Goal: Task Accomplishment & Management: Manage account settings

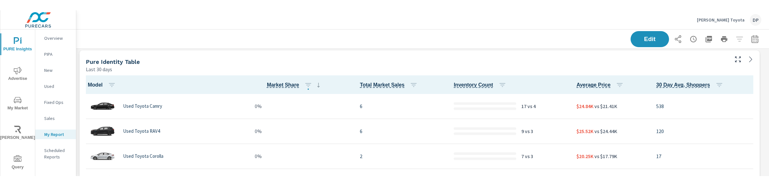
scroll to position [0, 0]
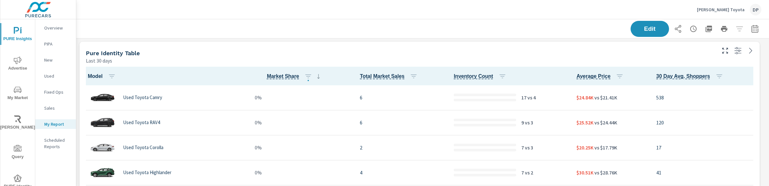
scroll to position [0, 0]
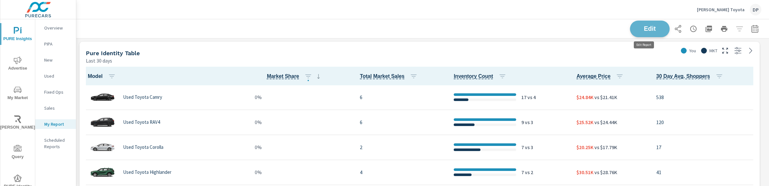
click at [655, 28] on span "Edit" at bounding box center [649, 29] width 26 height 6
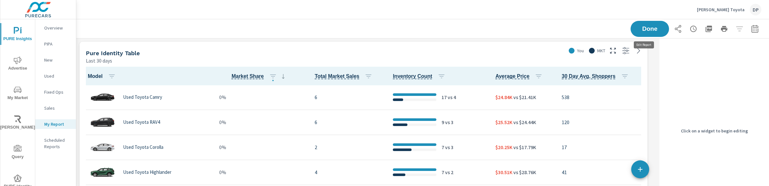
scroll to position [310, 587]
click at [624, 122] on p "120" at bounding box center [600, 122] width 78 height 8
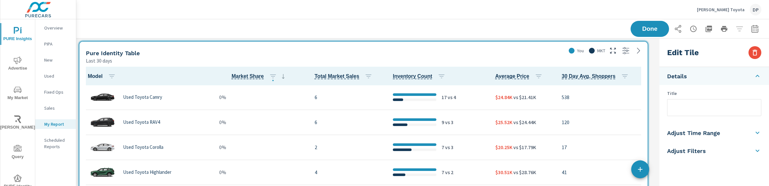
click at [709, 149] on li "Adjust Filters" at bounding box center [714, 151] width 110 height 18
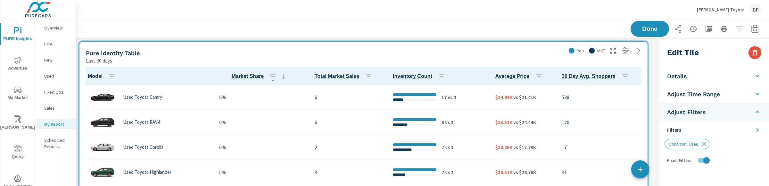
click at [766, 132] on li "Filters" at bounding box center [714, 130] width 110 height 18
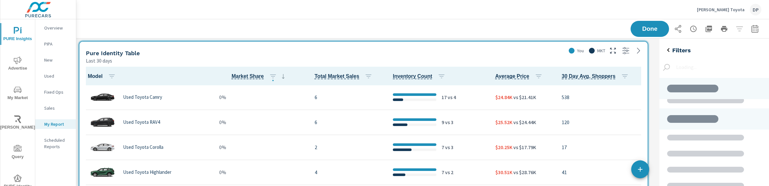
scroll to position [66, 0]
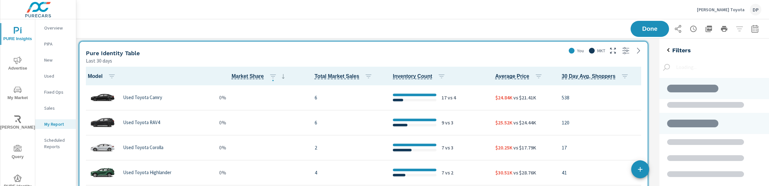
click at [668, 50] on icon "back" at bounding box center [668, 50] width 8 height 8
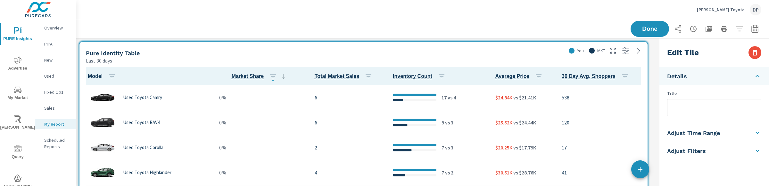
click at [706, 148] on li "Adjust Filters" at bounding box center [714, 151] width 110 height 18
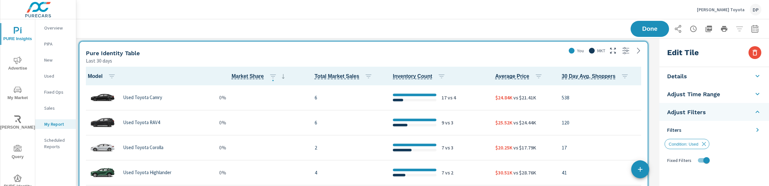
click at [728, 130] on li "Filters" at bounding box center [714, 130] width 110 height 18
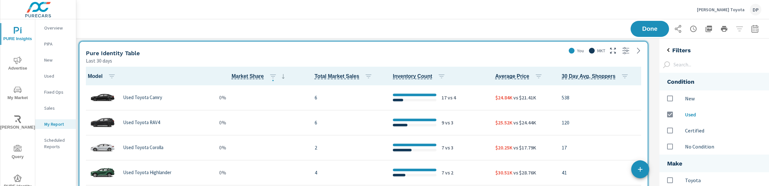
scroll to position [337, 116]
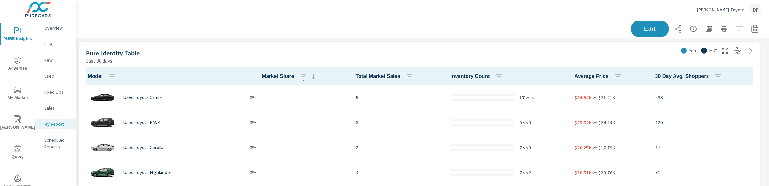
scroll to position [0, 0]
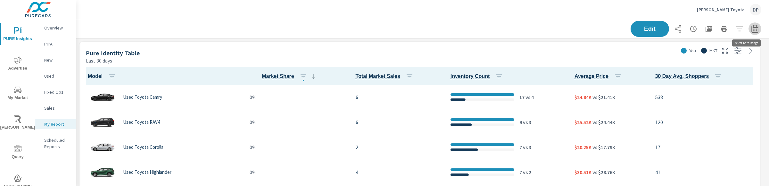
click at [751, 32] on button "button" at bounding box center [754, 28] width 13 height 13
select select "Last 30 days"
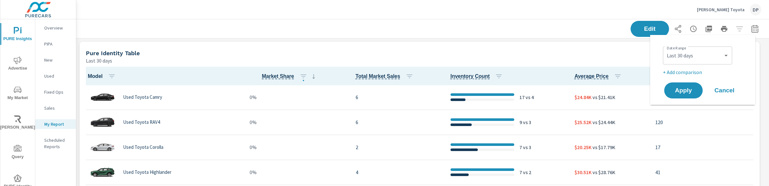
click at [625, 53] on div "Pure Identity Table" at bounding box center [380, 52] width 589 height 7
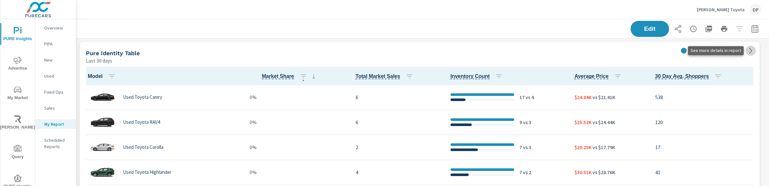
click at [749, 54] on icon at bounding box center [751, 51] width 8 height 8
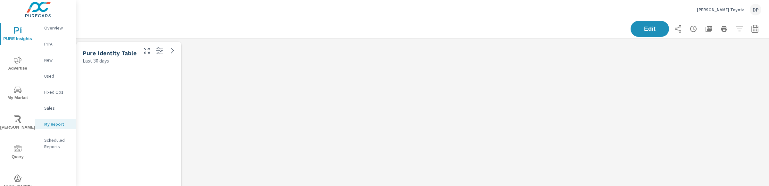
scroll to position [310, 699]
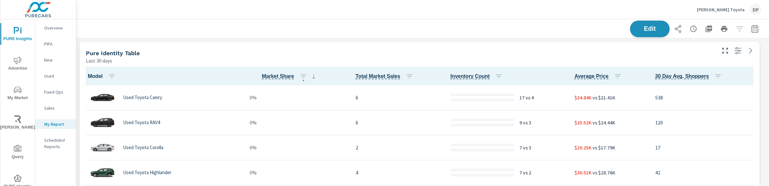
click at [637, 28] on span "Edit" at bounding box center [649, 29] width 26 height 6
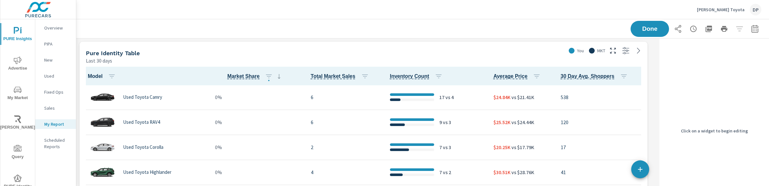
scroll to position [310, 587]
click at [508, 59] on div "Last 30 days" at bounding box center [324, 61] width 477 height 8
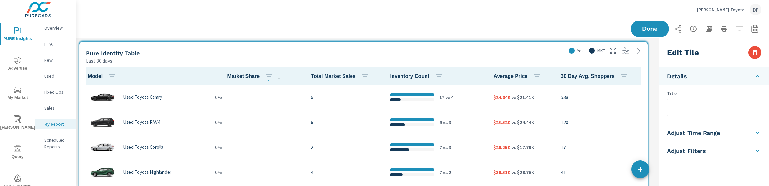
click at [727, 153] on li "Adjust Filters" at bounding box center [714, 151] width 110 height 18
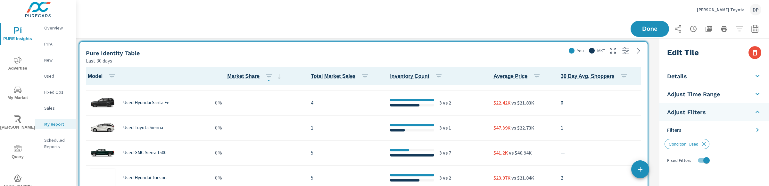
scroll to position [1396, 0]
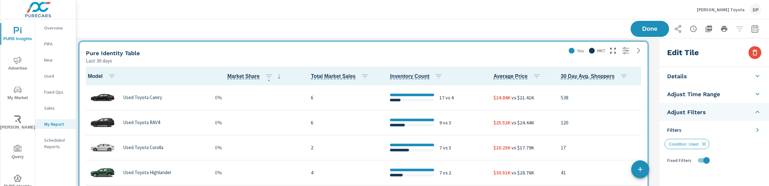
click at [704, 96] on h5 "Adjust Time Range" at bounding box center [693, 93] width 53 height 7
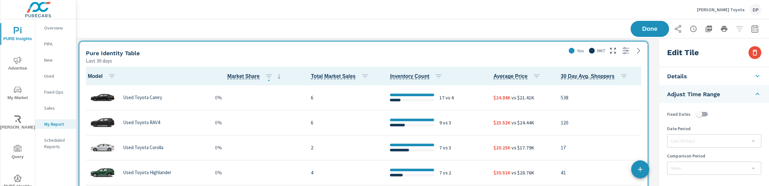
click at [707, 92] on h5 "Adjust Time Range" at bounding box center [693, 93] width 53 height 7
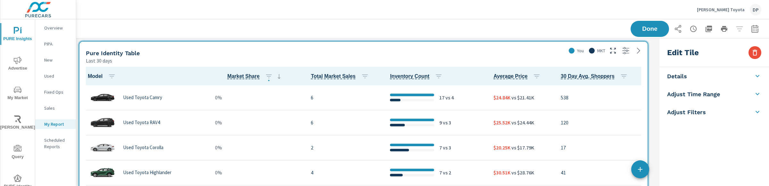
click at [526, 23] on div "Done" at bounding box center [422, 28] width 677 height 19
click at [749, 53] on button "button" at bounding box center [754, 52] width 13 height 13
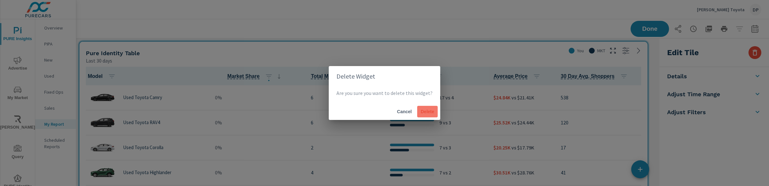
click at [422, 111] on span "Delete" at bounding box center [427, 112] width 15 height 6
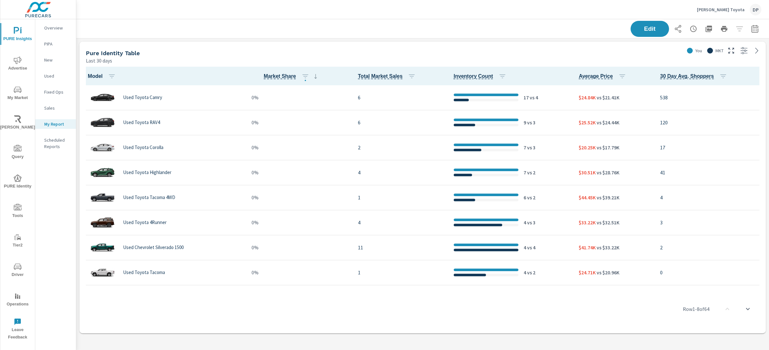
scroll to position [0, 0]
click at [21, 176] on icon "nav menu" at bounding box center [18, 178] width 8 height 8
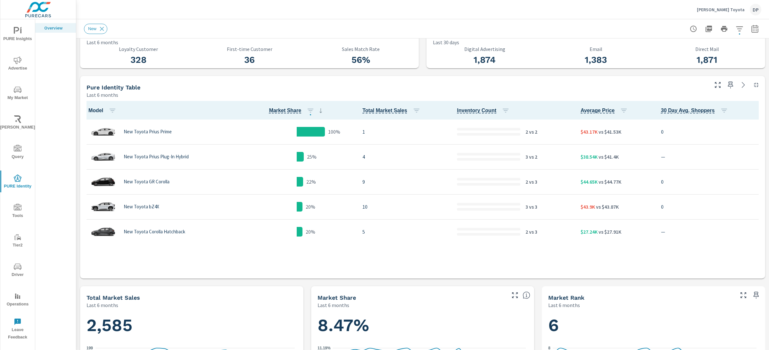
scroll to position [0, 0]
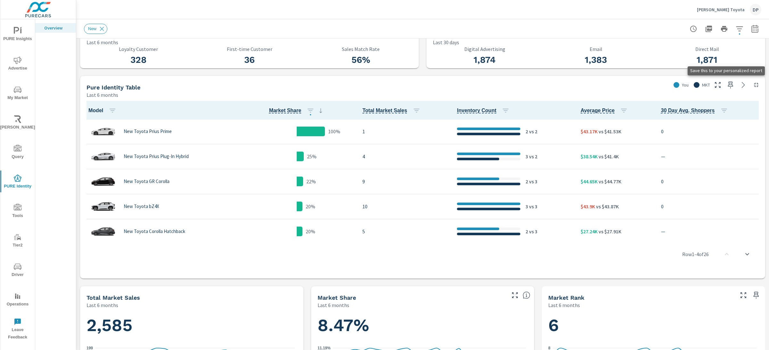
click at [727, 86] on icon "button" at bounding box center [730, 85] width 8 height 8
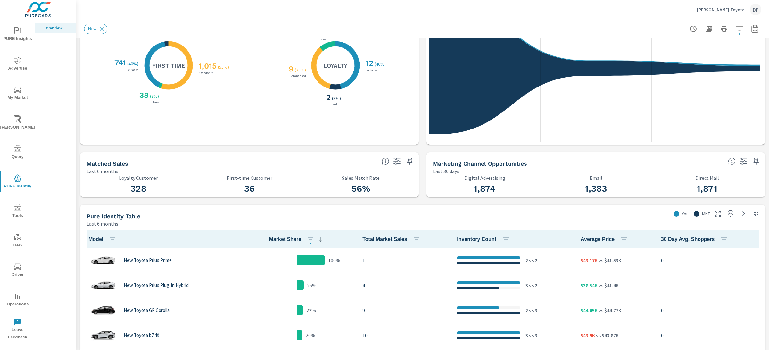
scroll to position [93, 0]
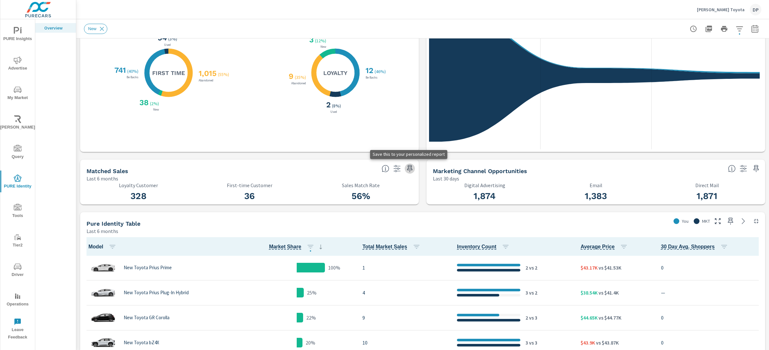
click at [408, 166] on icon "button" at bounding box center [409, 168] width 5 height 7
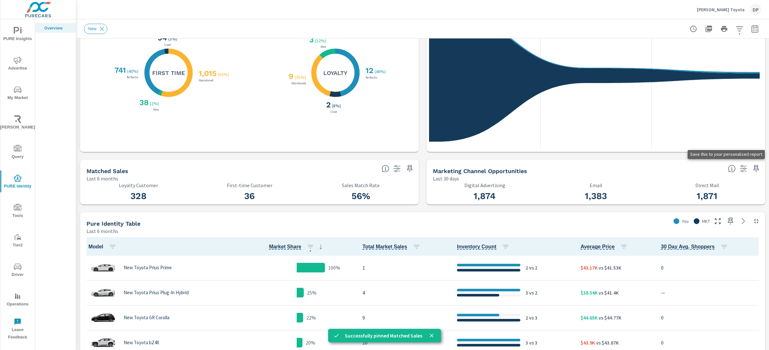
click at [752, 166] on icon "button" at bounding box center [756, 169] width 8 height 8
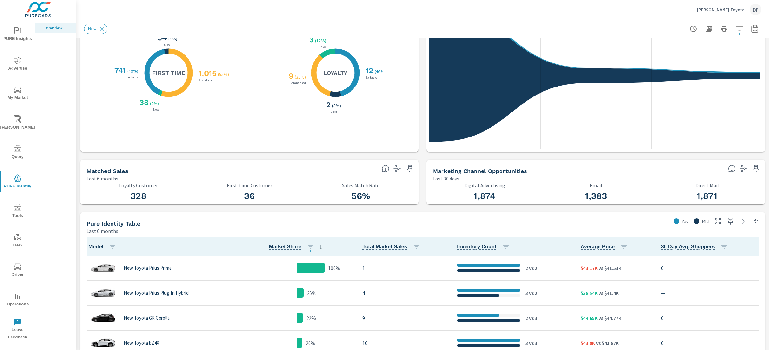
scroll to position [0, 0]
click at [739, 167] on icon "button" at bounding box center [743, 169] width 8 height 8
click at [665, 169] on div "Marketing Channel Opportunities" at bounding box center [578, 170] width 290 height 7
click at [393, 172] on icon "button" at bounding box center [397, 169] width 8 height 8
click at [524, 175] on div "Last 30 days" at bounding box center [578, 179] width 290 height 8
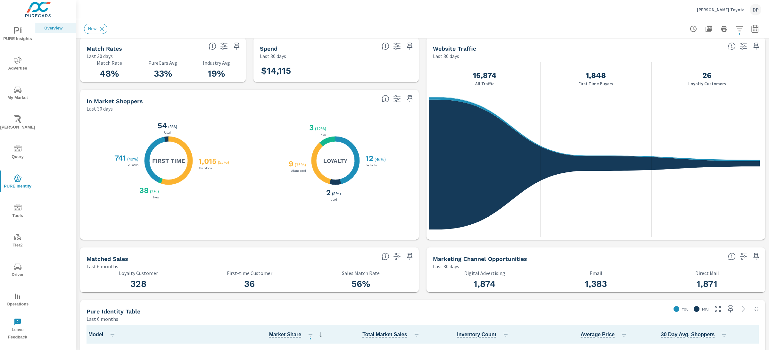
scroll to position [0, 0]
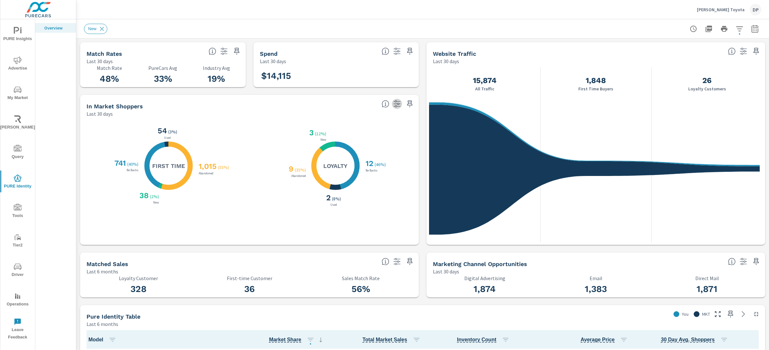
click at [392, 104] on button "button" at bounding box center [397, 104] width 10 height 10
click at [393, 103] on icon "button" at bounding box center [397, 104] width 8 height 8
click at [396, 54] on icon "button" at bounding box center [397, 51] width 8 height 8
click at [739, 53] on icon "button" at bounding box center [743, 51] width 8 height 8
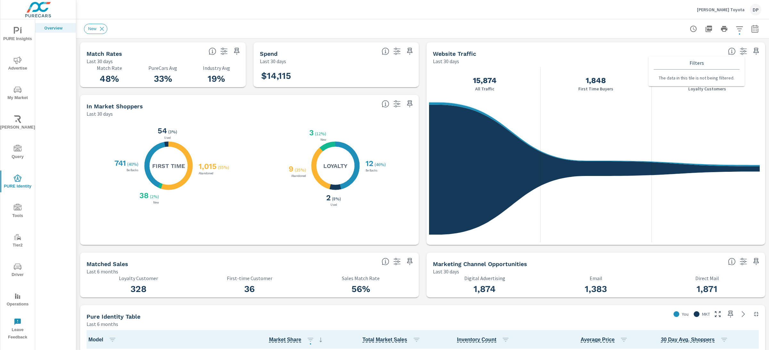
click at [739, 52] on icon "button" at bounding box center [743, 51] width 8 height 8
click at [739, 258] on icon "button" at bounding box center [743, 262] width 8 height 8
click at [16, 33] on icon "nav menu" at bounding box center [18, 31] width 8 height 8
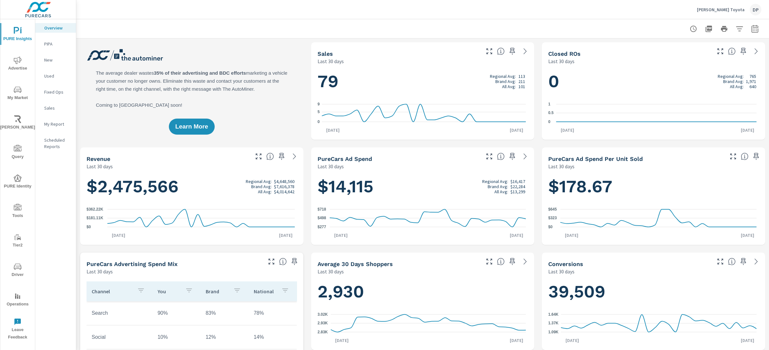
scroll to position [0, 0]
click at [510, 51] on icon "button" at bounding box center [512, 51] width 5 height 7
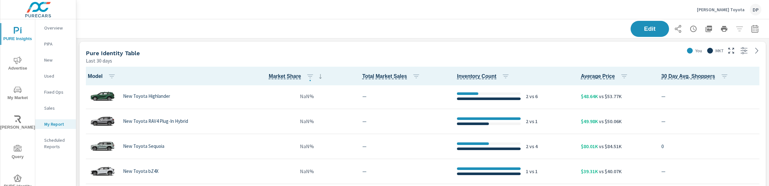
scroll to position [369, 0]
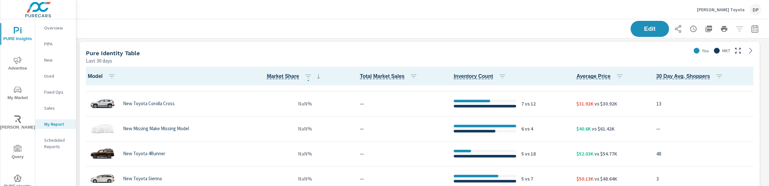
scroll to position [369, 0]
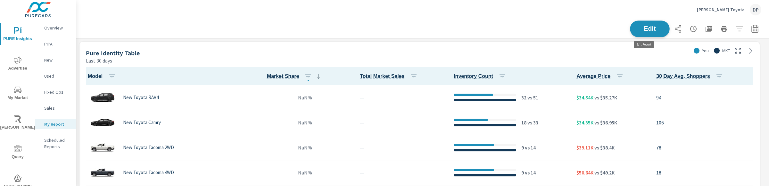
scroll to position [310, 699]
click at [640, 29] on span "Edit" at bounding box center [649, 29] width 26 height 6
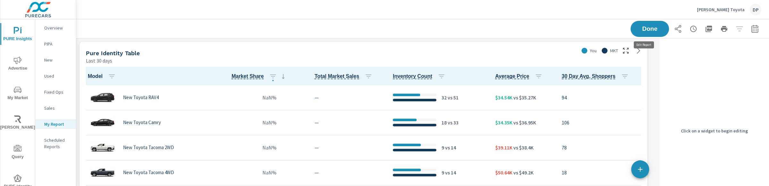
scroll to position [310, 587]
click at [531, 58] on div "Last 30 days" at bounding box center [331, 61] width 490 height 8
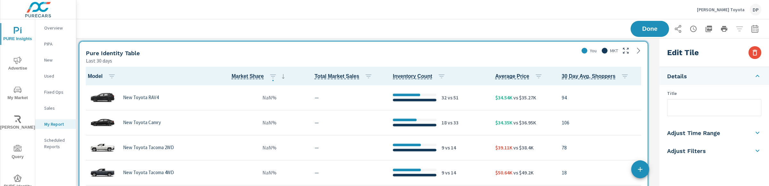
click at [739, 135] on li "Adjust Time Range" at bounding box center [714, 133] width 110 height 18
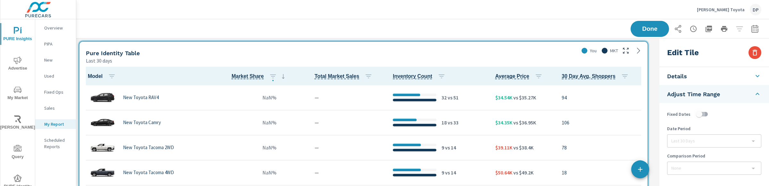
click at [700, 115] on input "checkbox" at bounding box center [699, 114] width 37 height 12
checkbox input "true"
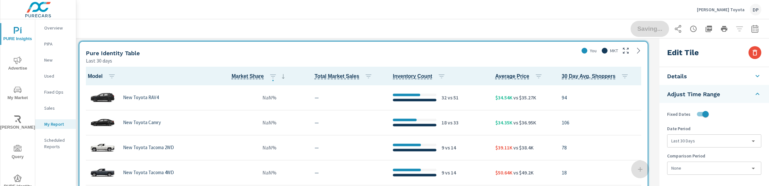
click at [700, 142] on body "PURE Insights Advertise My Market [PERSON_NAME] Query PURE Identity Tools Tier2…" at bounding box center [384, 93] width 769 height 186
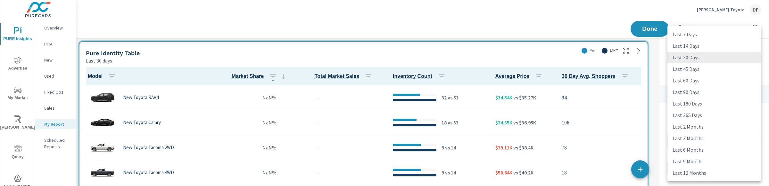
scroll to position [69, 0]
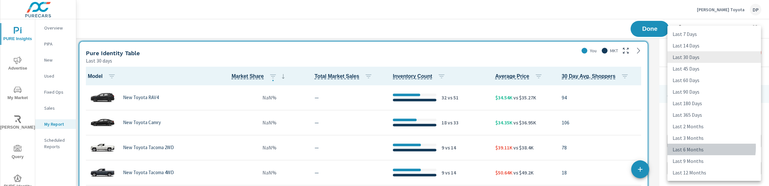
click at [694, 147] on li "Last 6 Months" at bounding box center [714, 149] width 94 height 12
type input "last6Months"
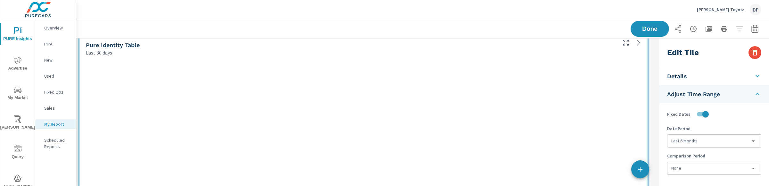
scroll to position [0, 0]
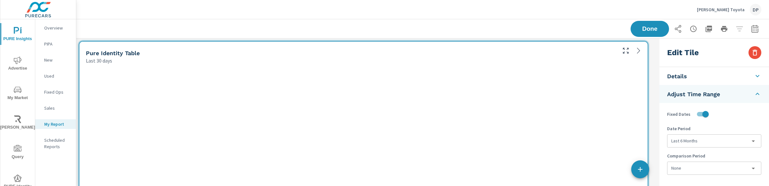
click at [755, 90] on icon at bounding box center [757, 94] width 8 height 8
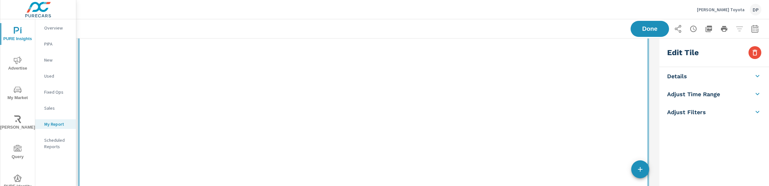
scroll to position [15, 0]
click at [647, 27] on span "Done" at bounding box center [649, 29] width 26 height 6
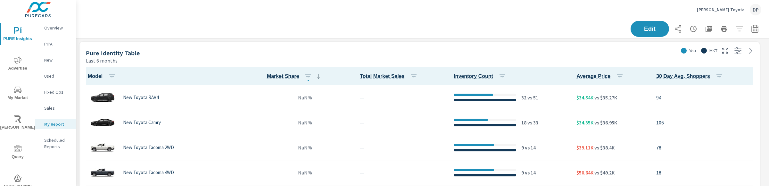
scroll to position [310, 699]
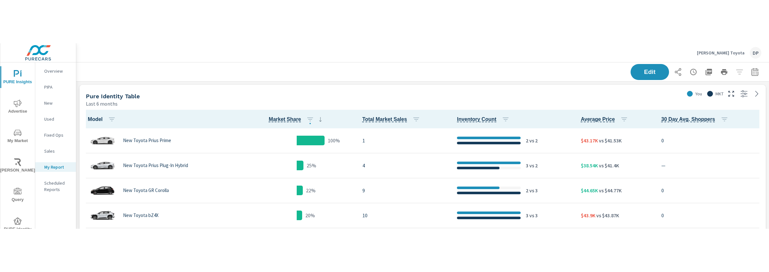
scroll to position [0, 0]
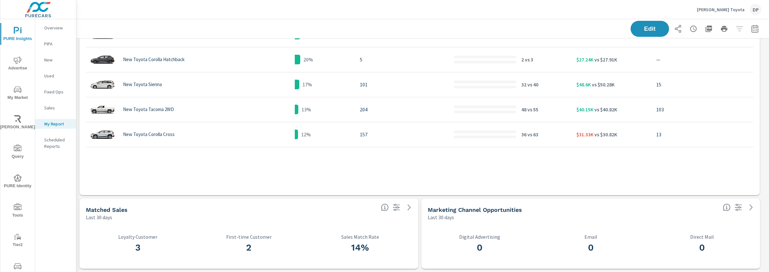
scroll to position [0, 0]
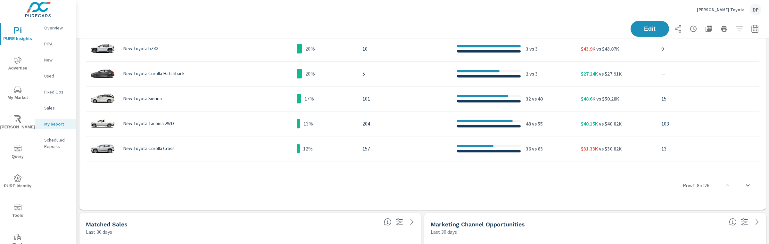
scroll to position [383, 0]
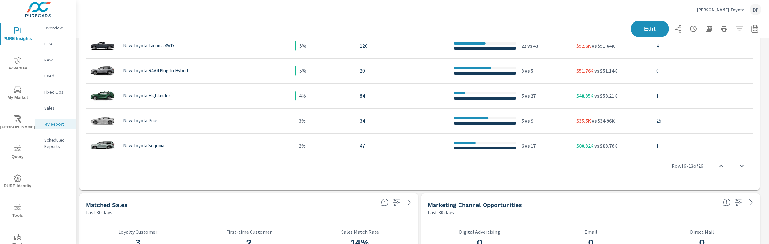
scroll to position [166, 0]
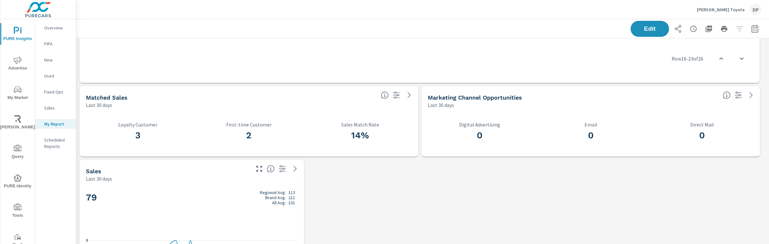
scroll to position [531, 699]
click at [523, 97] on div "Marketing Channel Opportunities" at bounding box center [573, 97] width 290 height 7
click at [636, 30] on span "Edit" at bounding box center [649, 29] width 26 height 6
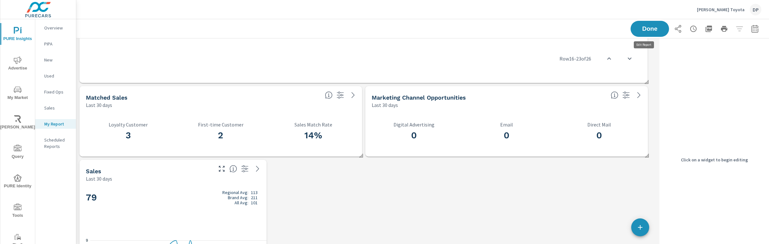
scroll to position [531, 587]
click at [443, 110] on div "0 Digital Advertising 0 Email 0 Direct Mail" at bounding box center [506, 133] width 283 height 48
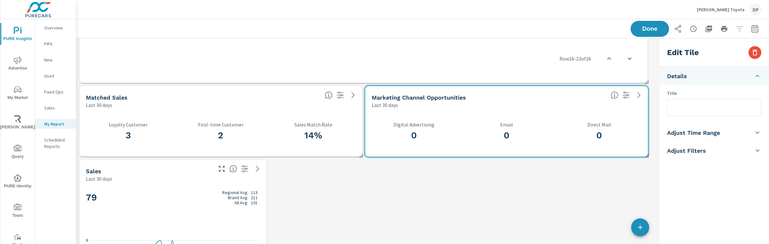
click at [740, 153] on li "Adjust Filters" at bounding box center [714, 151] width 110 height 18
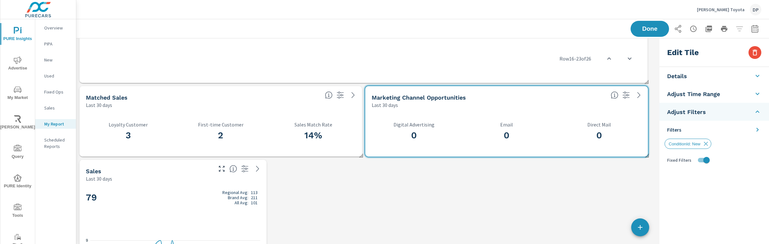
click at [727, 96] on li "Adjust Time Range" at bounding box center [714, 94] width 110 height 18
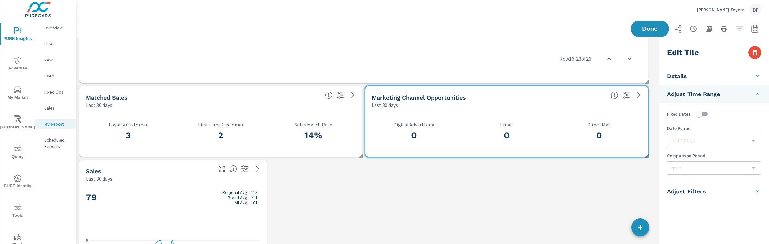
click at [727, 96] on li "Adjust Time Range" at bounding box center [714, 94] width 110 height 18
click at [717, 109] on li "Adjust Filters" at bounding box center [714, 112] width 110 height 18
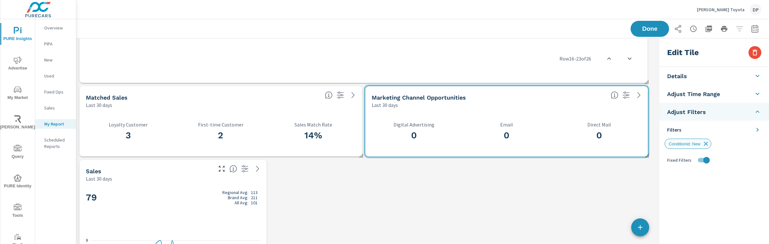
click at [708, 143] on icon at bounding box center [706, 144] width 4 height 4
click at [706, 149] on input "checkbox" at bounding box center [706, 150] width 37 height 12
checkbox input "false"
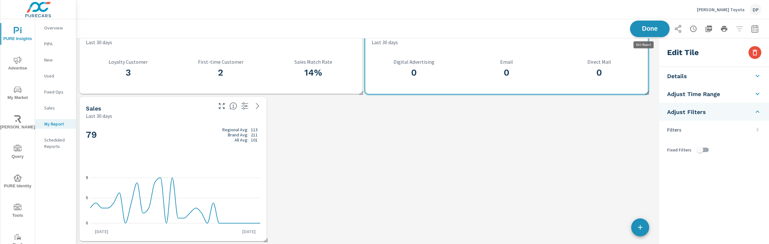
click at [647, 33] on button "Done" at bounding box center [650, 28] width 40 height 17
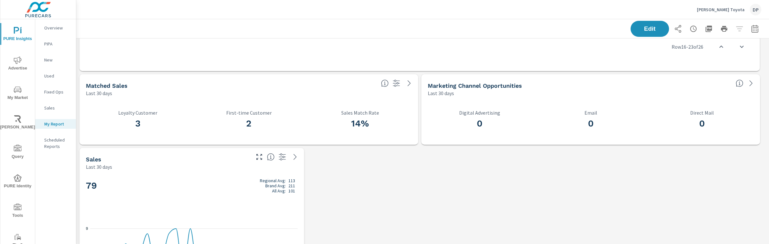
scroll to position [255, 0]
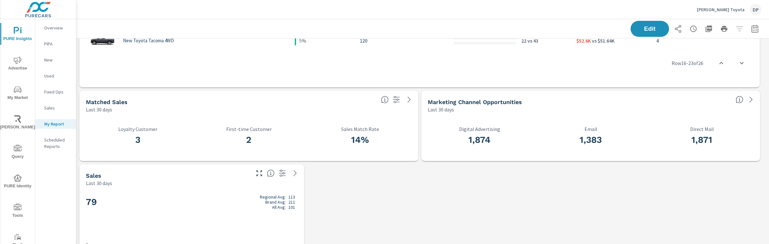
scroll to position [130, 0]
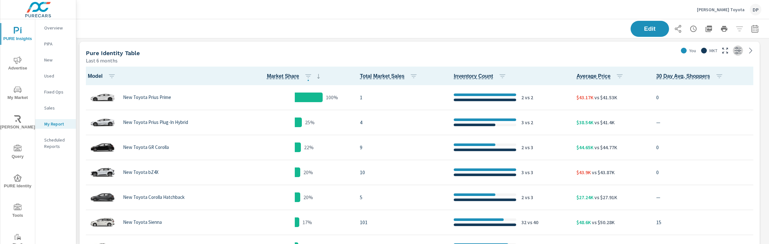
click at [738, 53] on icon "button" at bounding box center [737, 50] width 7 height 7
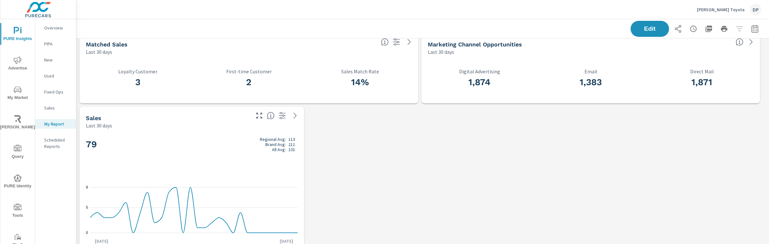
scroll to position [191, 0]
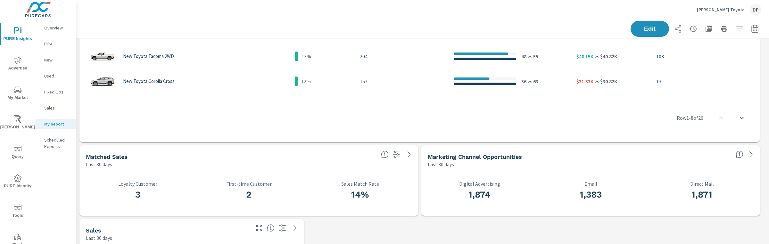
click at [394, 157] on icon "button" at bounding box center [396, 154] width 7 height 7
click at [395, 156] on icon "button" at bounding box center [396, 155] width 8 height 8
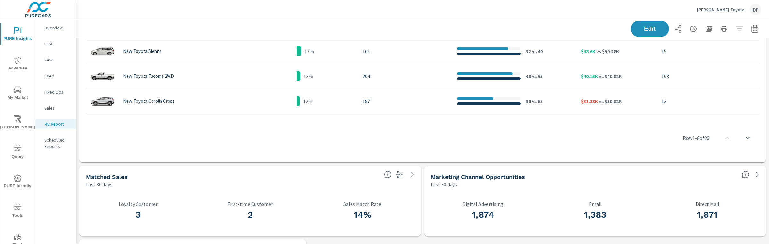
scroll to position [0, 0]
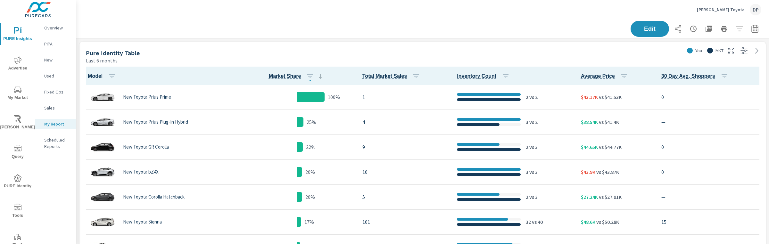
click at [442, 45] on div "Pure Identity Table Last 6 months" at bounding box center [381, 53] width 604 height 23
